Goal: Task Accomplishment & Management: Complete application form

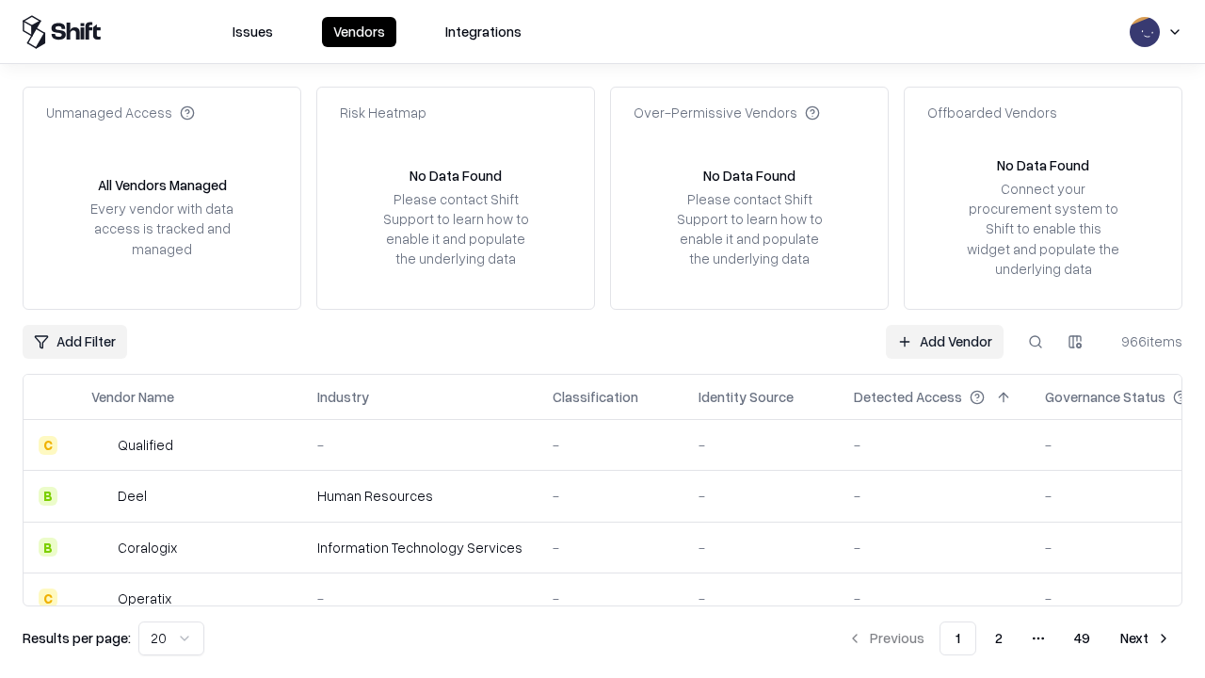
click at [944, 341] on link "Add Vendor" at bounding box center [945, 342] width 118 height 34
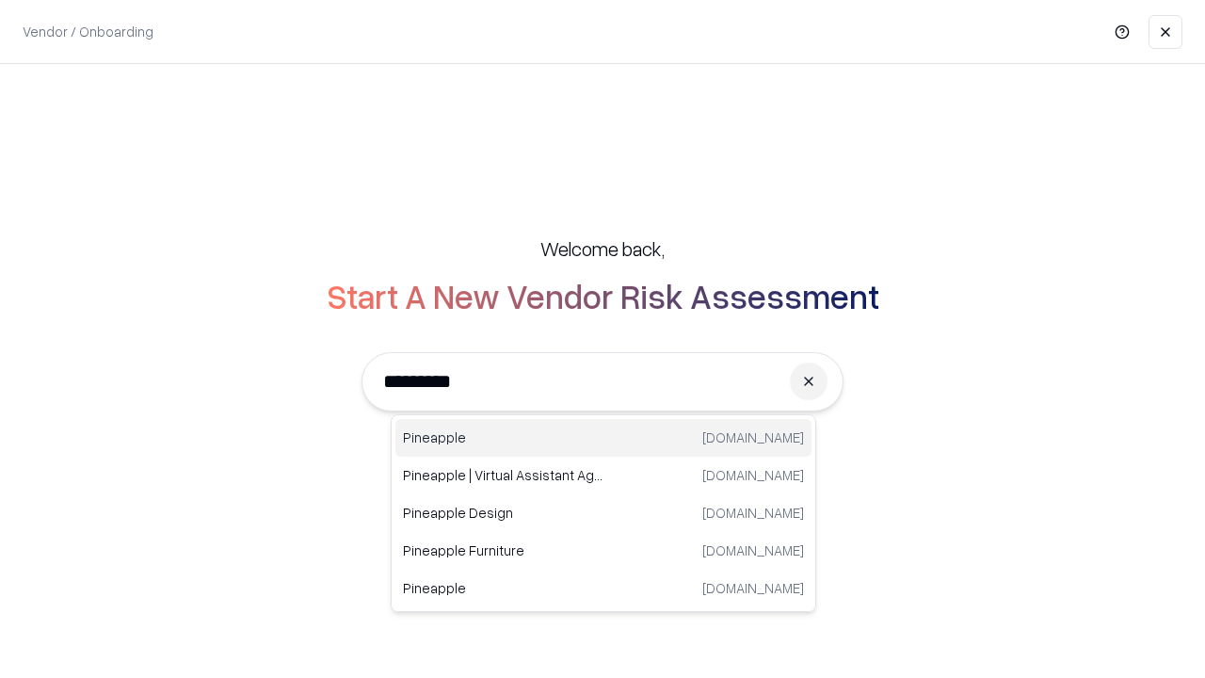
click at [603, 438] on div "Pineapple [DOMAIN_NAME]" at bounding box center [603, 438] width 416 height 38
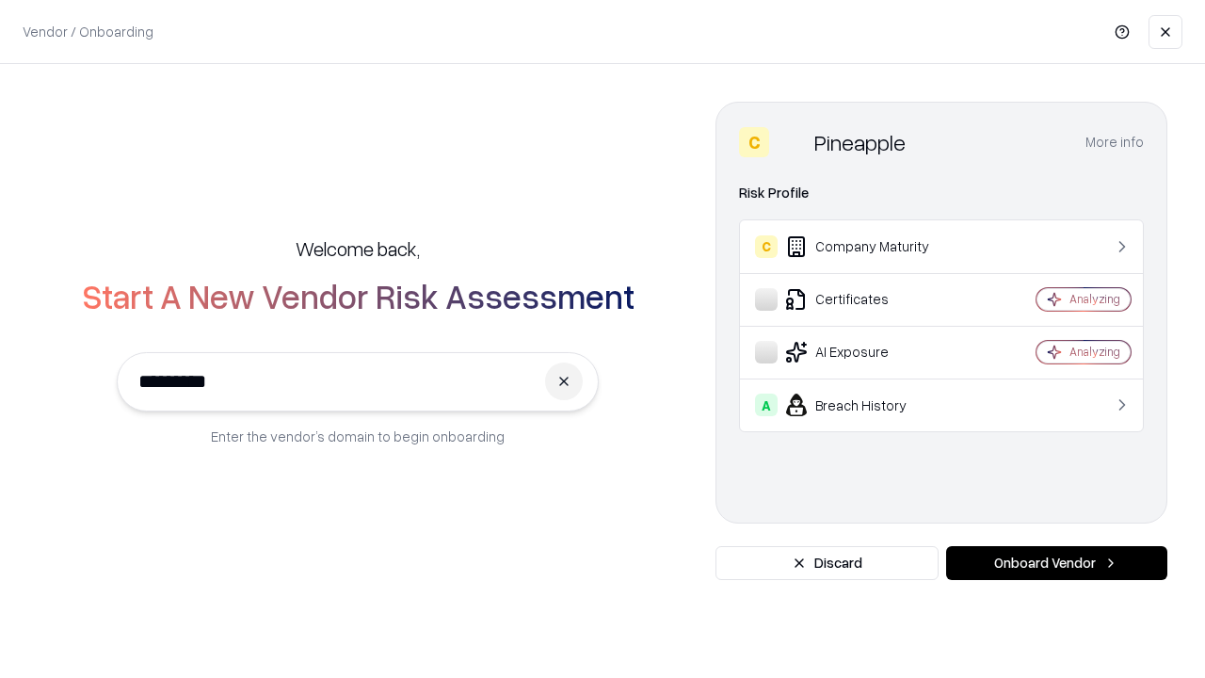
type input "*********"
click at [1056, 563] on button "Onboard Vendor" at bounding box center [1056, 563] width 221 height 34
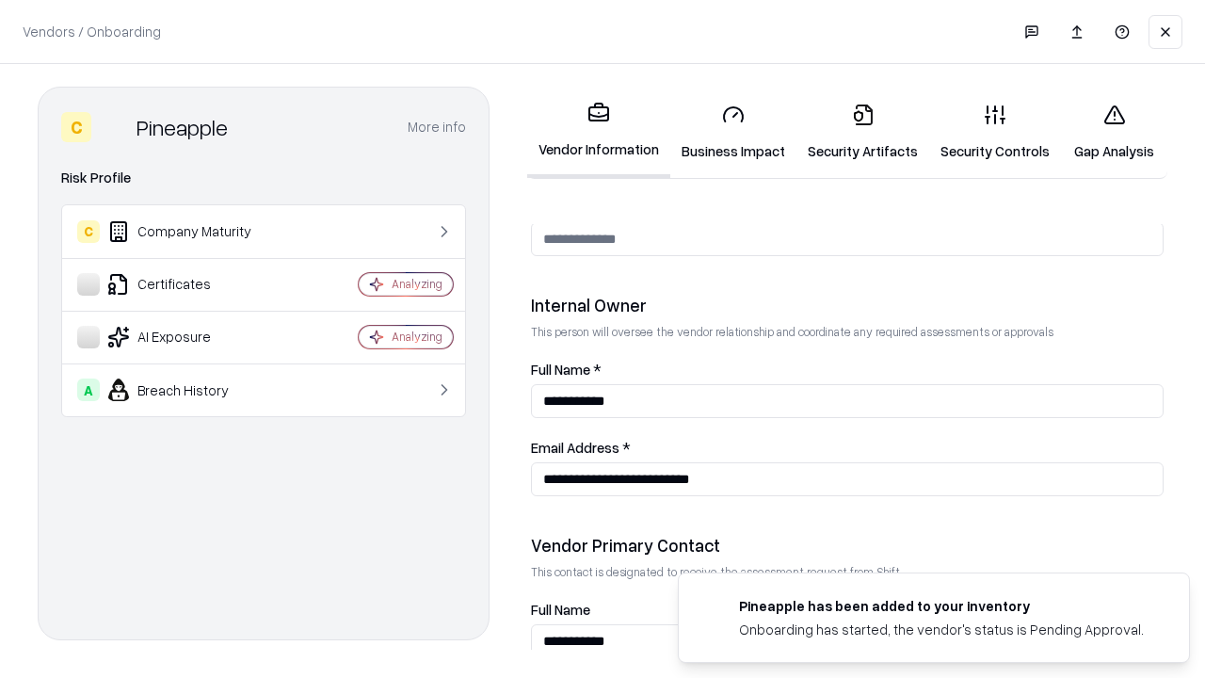
scroll to position [975, 0]
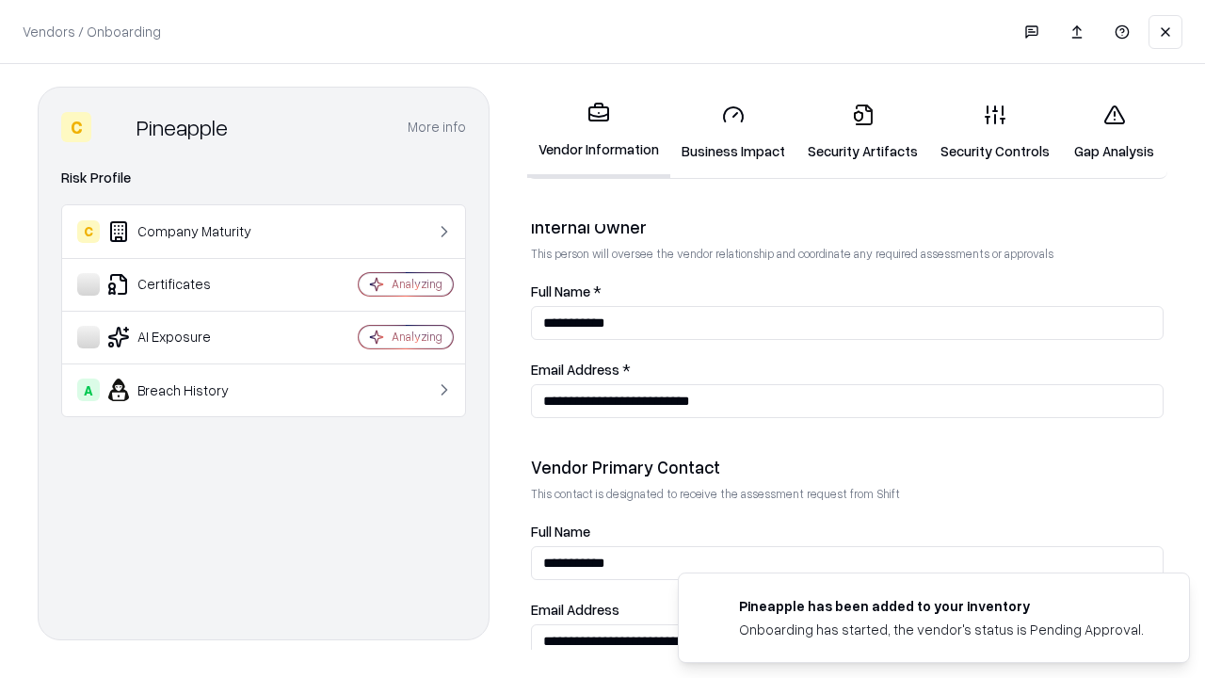
click at [733, 132] on link "Business Impact" at bounding box center [733, 132] width 126 height 88
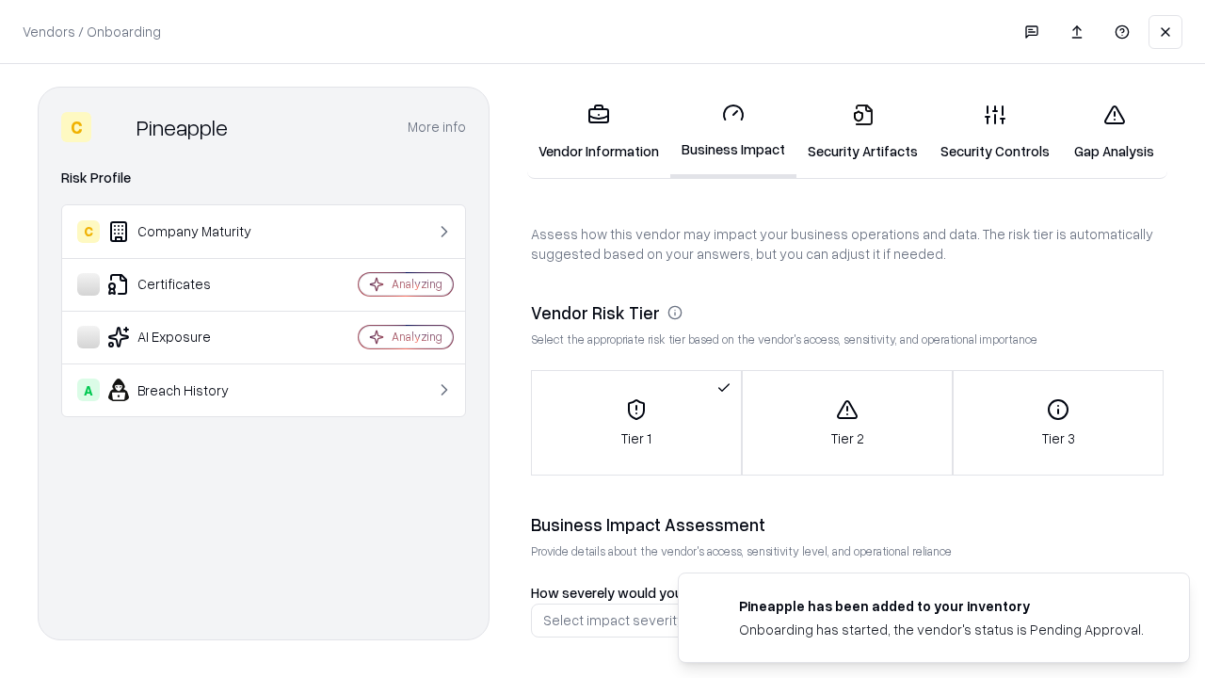
click at [862, 132] on link "Security Artifacts" at bounding box center [862, 132] width 133 height 88
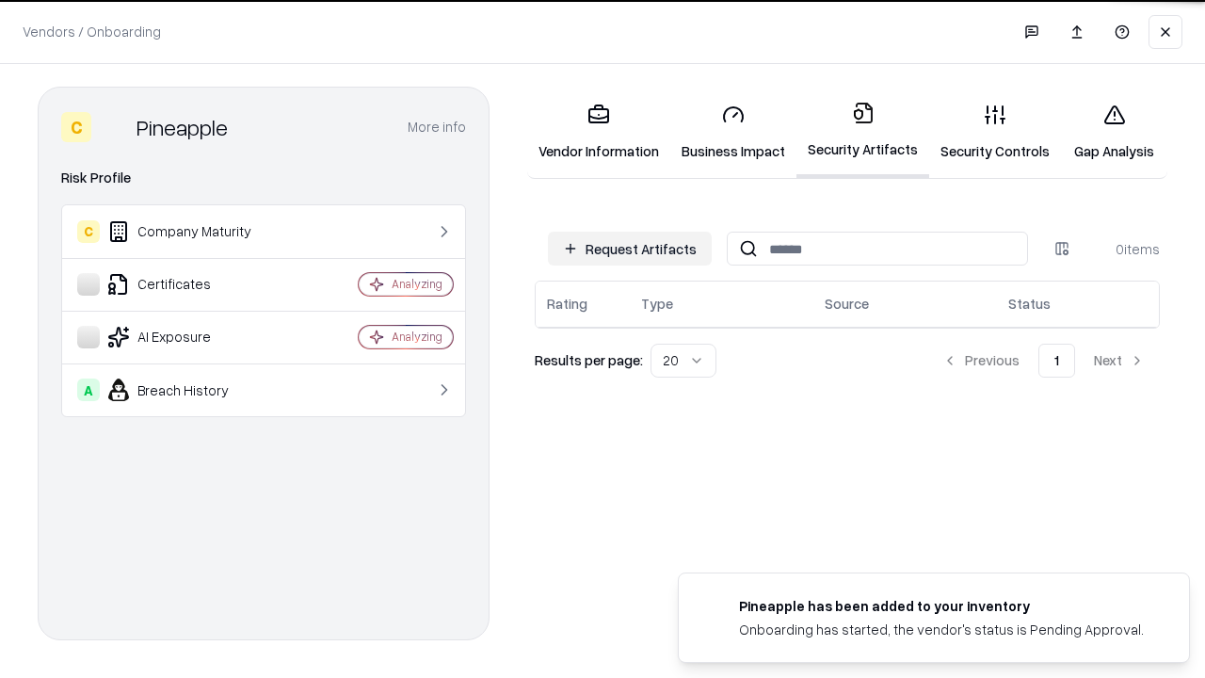
click at [630, 247] on button "Request Artifacts" at bounding box center [630, 248] width 164 height 34
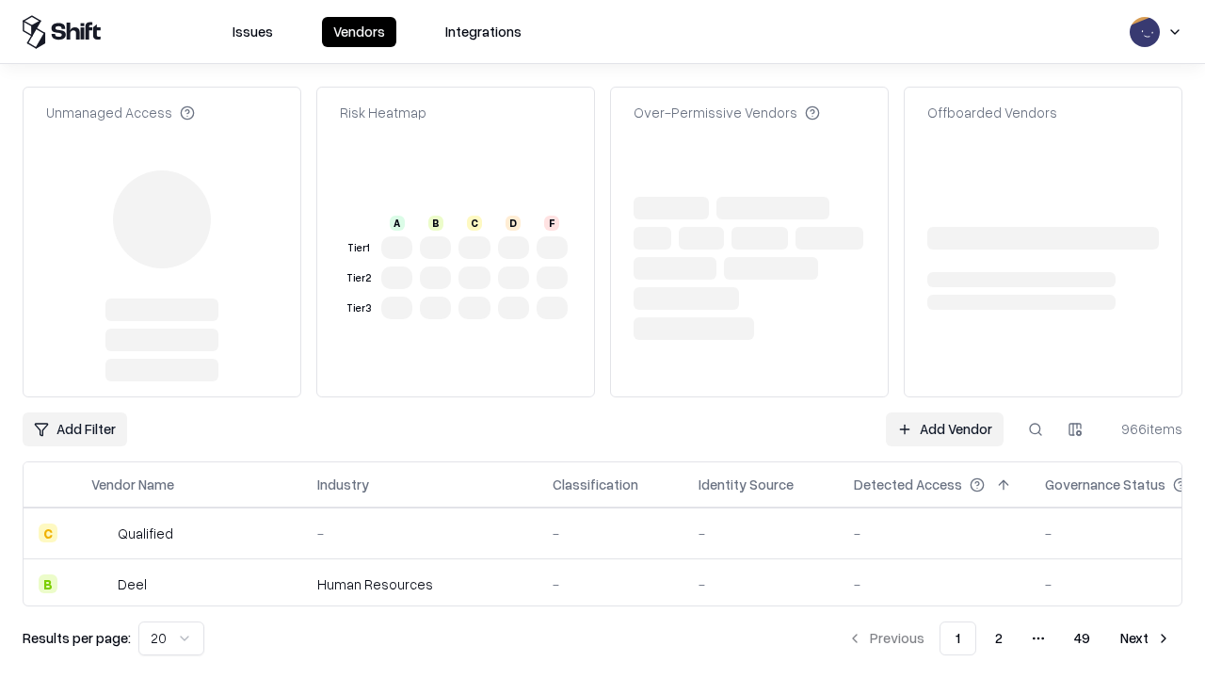
click at [944, 412] on link "Add Vendor" at bounding box center [945, 429] width 118 height 34
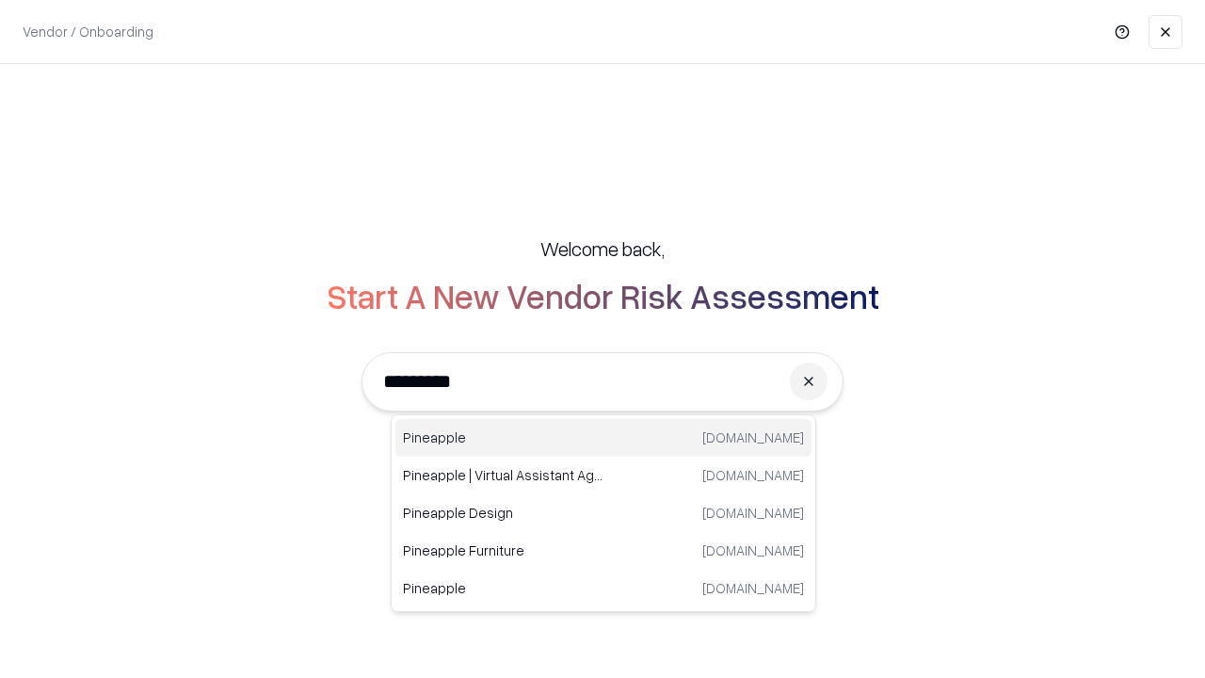
click at [603, 438] on div "Pineapple [DOMAIN_NAME]" at bounding box center [603, 438] width 416 height 38
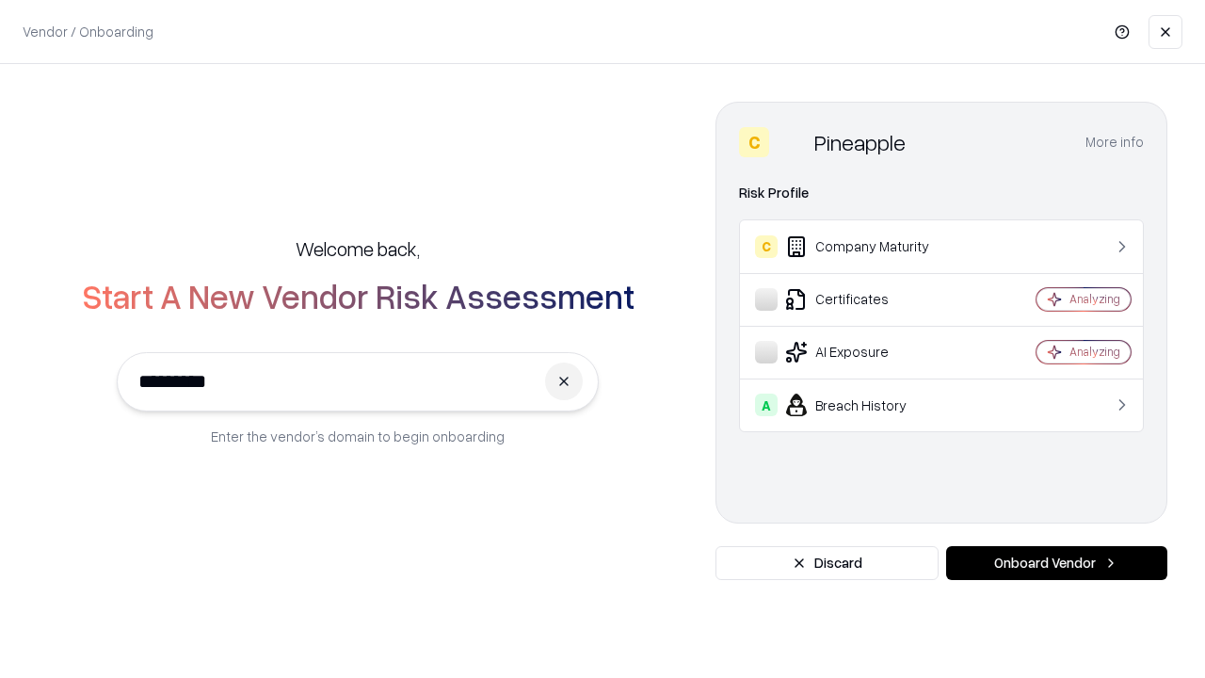
type input "*********"
click at [1056, 563] on button "Onboard Vendor" at bounding box center [1056, 563] width 221 height 34
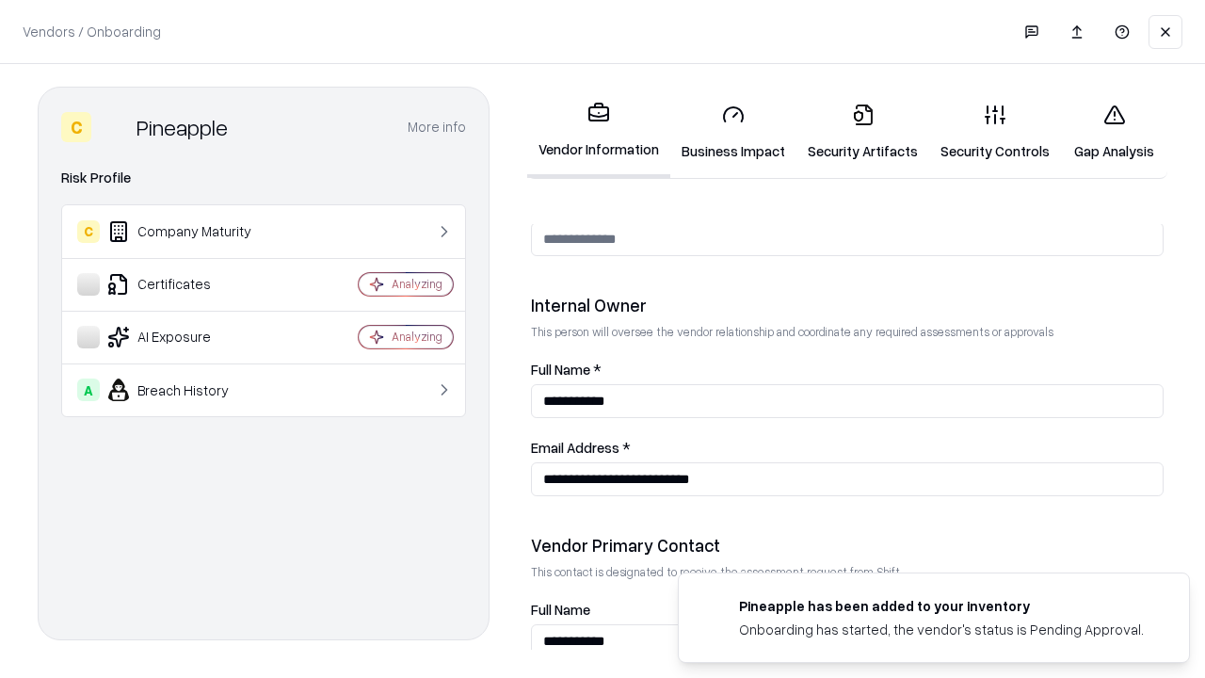
scroll to position [975, 0]
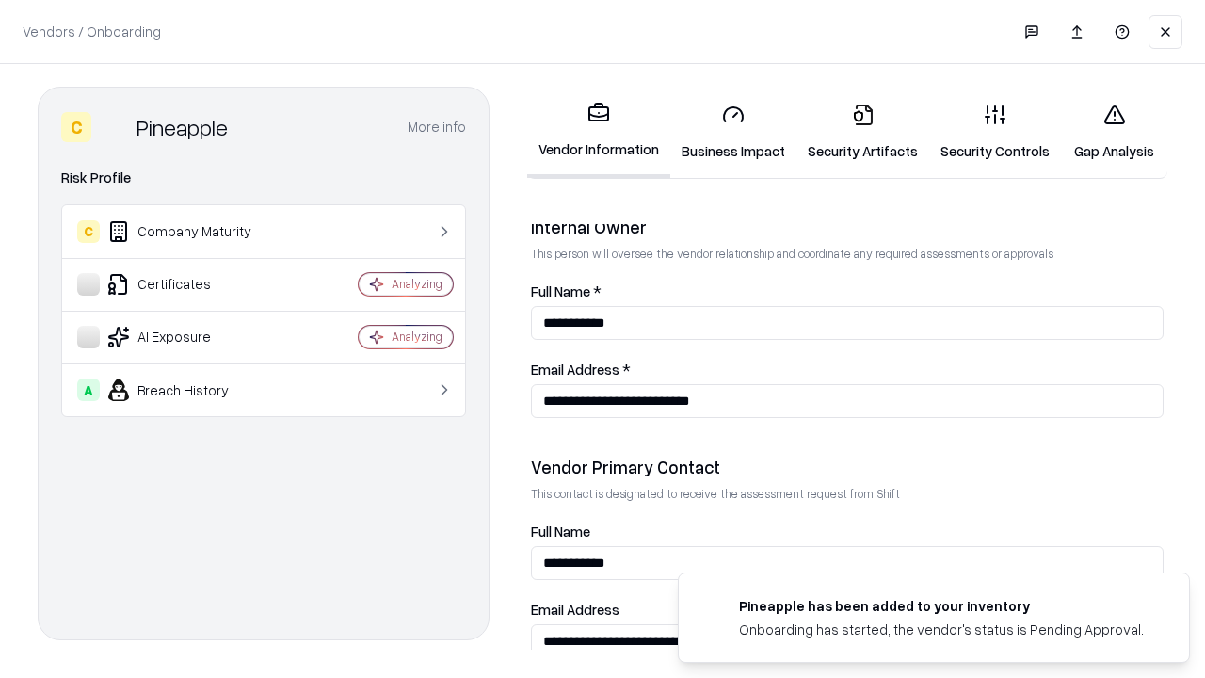
click at [1113, 132] on link "Gap Analysis" at bounding box center [1114, 132] width 106 height 88
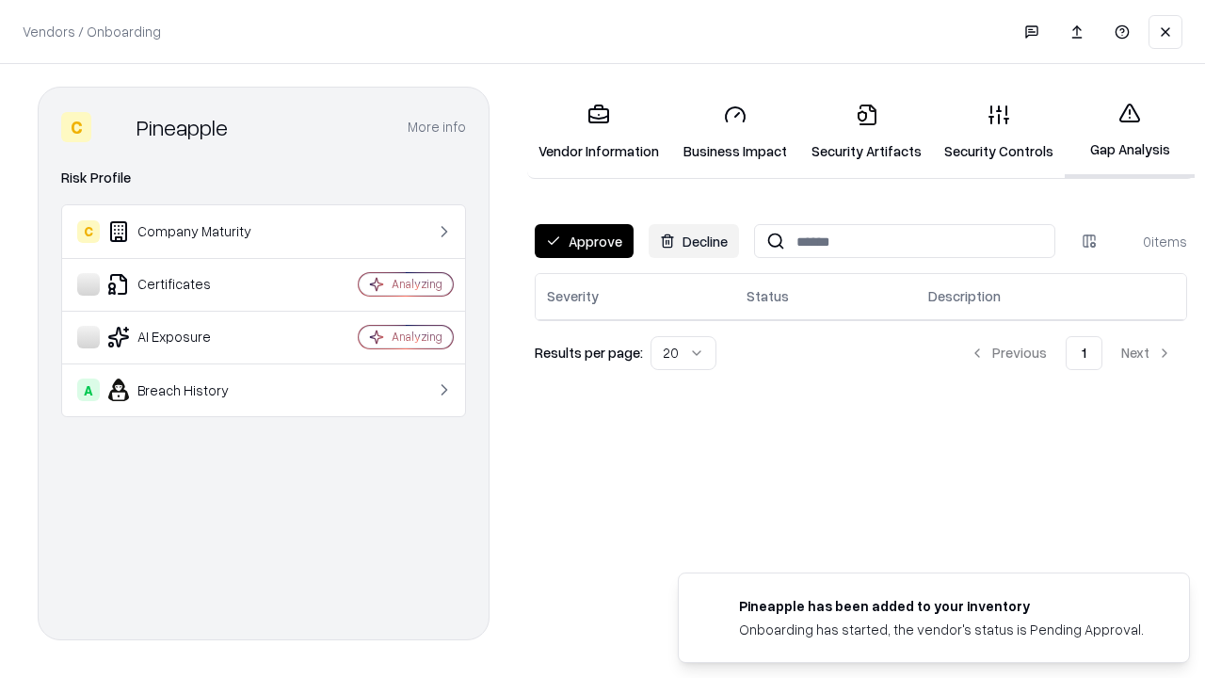
click at [583, 241] on button "Approve" at bounding box center [584, 241] width 99 height 34
